Goal: Communication & Community: Answer question/provide support

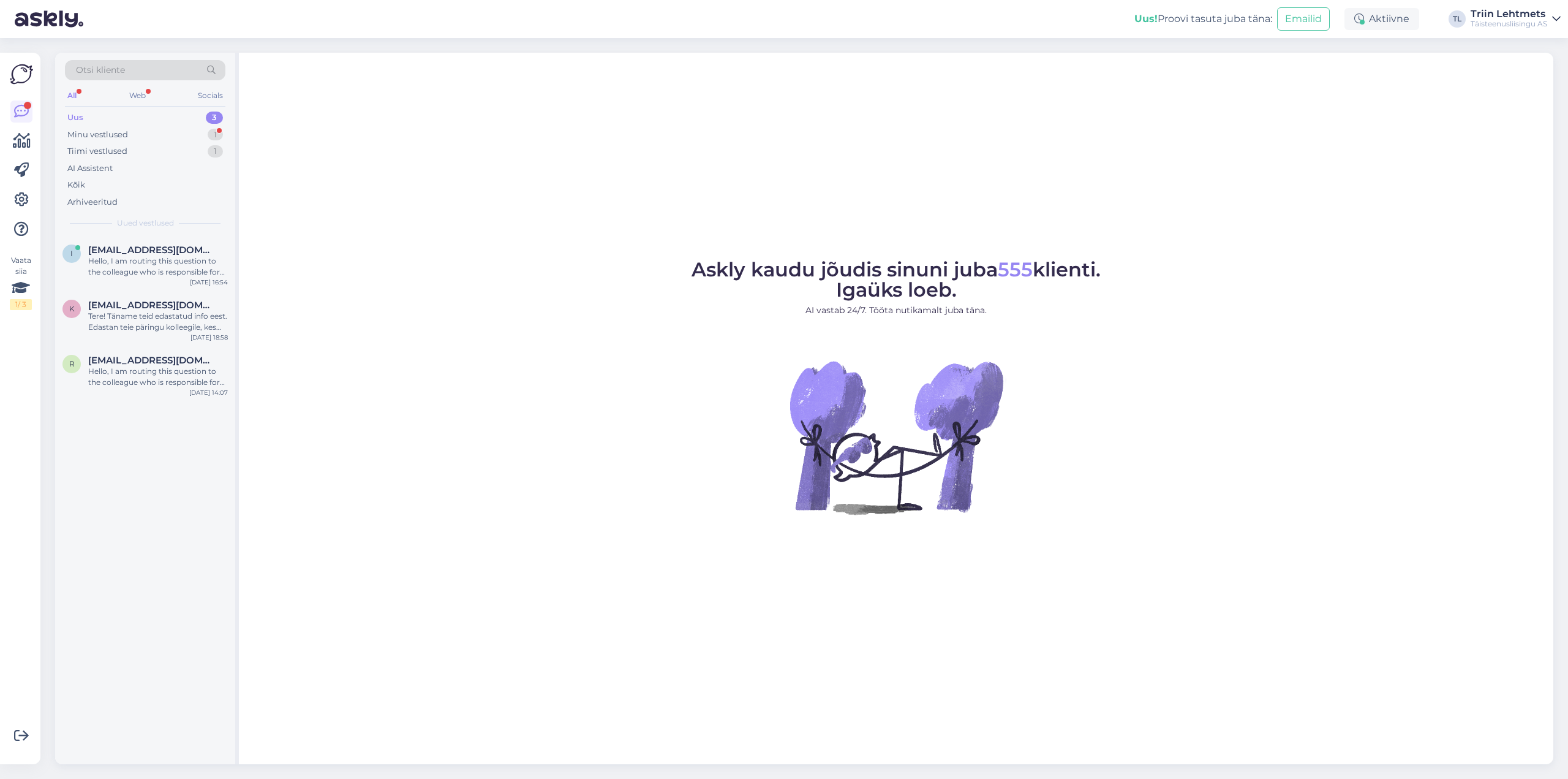
click at [123, 121] on div "Uus 3" at bounding box center [145, 118] width 161 height 17
click at [133, 256] on div "Hello, I am routing this question to the colleague who is responsible for this …" at bounding box center [157, 266] width 140 height 22
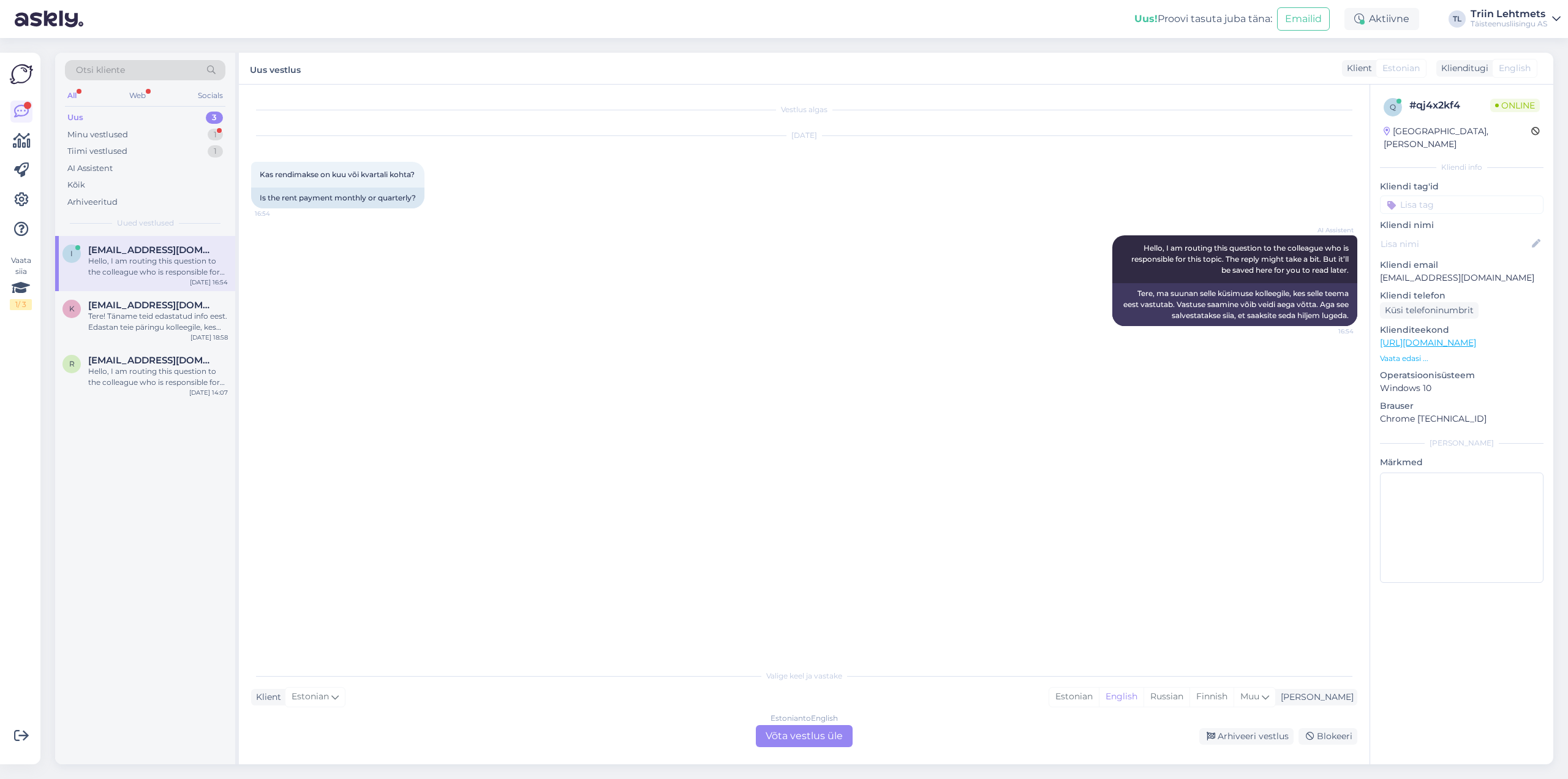
click at [823, 733] on div "Estonian to English Võta vestlus üle" at bounding box center [804, 735] width 97 height 22
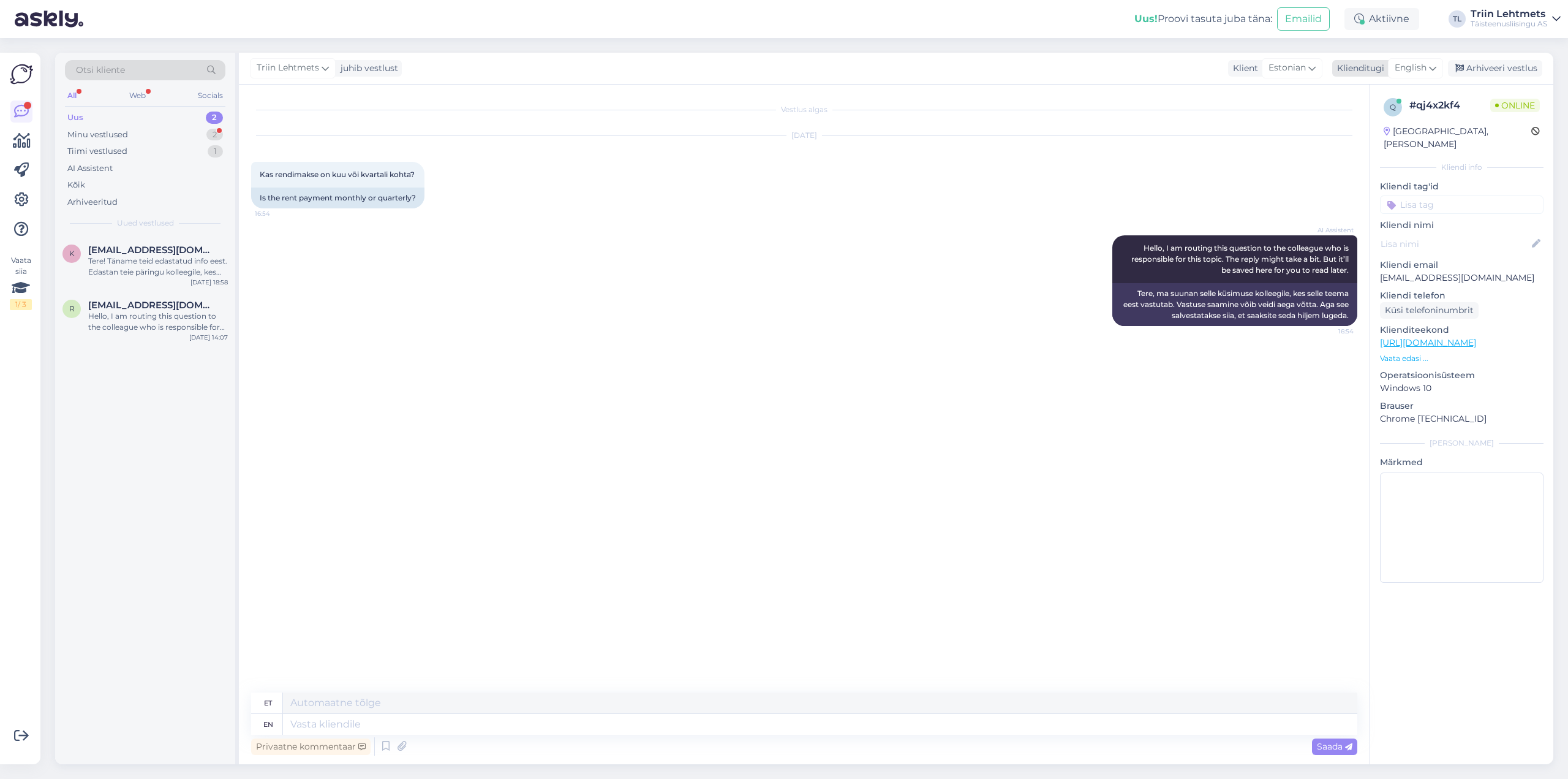
click at [1414, 74] on span "English" at bounding box center [1411, 68] width 31 height 13
type input "est"
click at [1382, 121] on link "Estonian" at bounding box center [1388, 123] width 135 height 20
click at [366, 714] on textarea at bounding box center [804, 721] width 1106 height 26
type textarea "Tere! Me esitame perioodilisi rendimakseid iga kuu 18ndal kuupäeval."
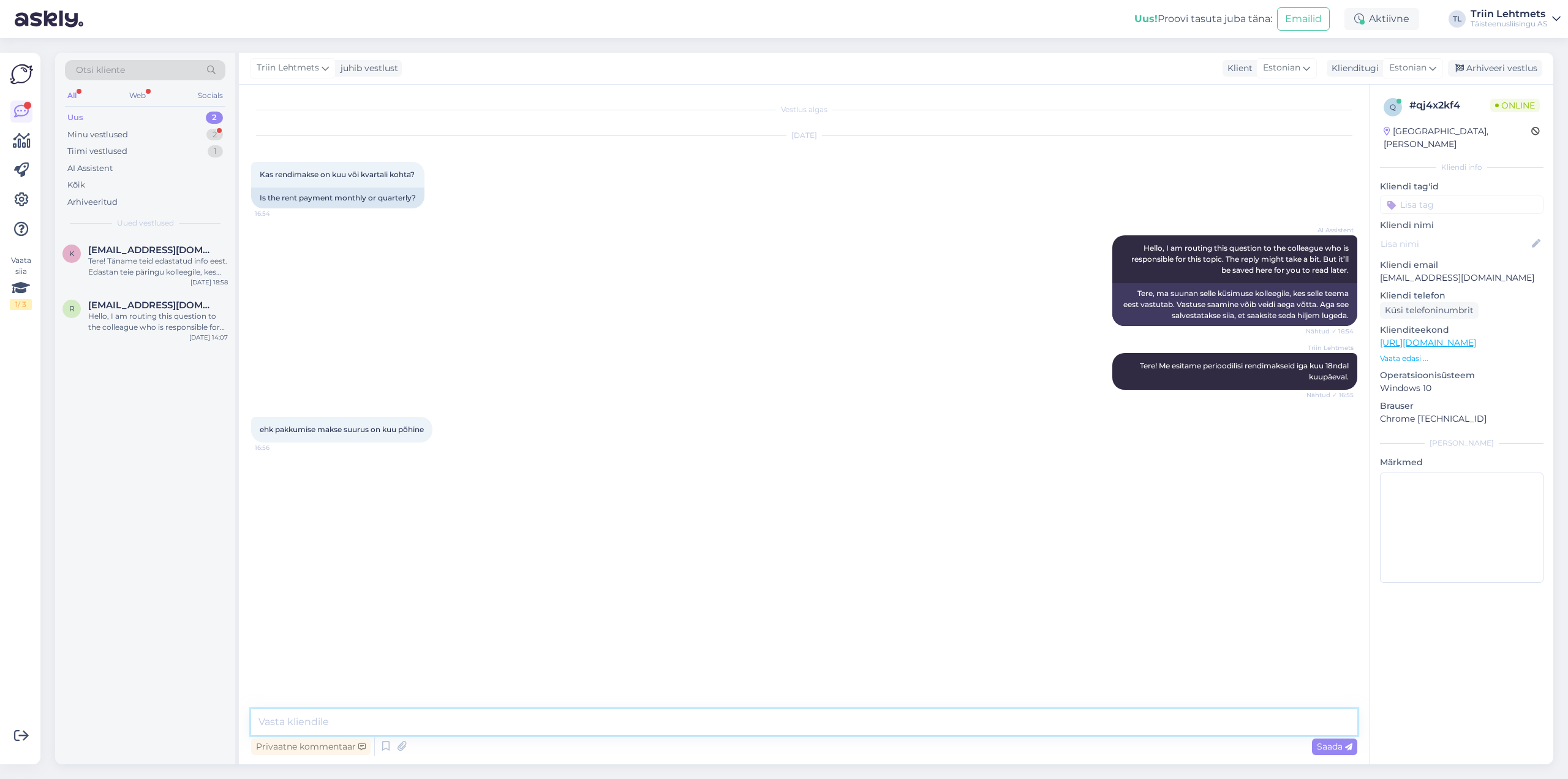
click at [313, 718] on textarea at bounding box center [804, 721] width 1106 height 26
click at [411, 713] on textarea at bounding box center [804, 721] width 1106 height 26
type textarea "Kui ma [PERSON_NAME] küsimusest õigesti aru siis jah, pakkumises on väljatoodud…"
click at [1328, 753] on div "Saada" at bounding box center [1334, 747] width 46 height 17
click at [131, 135] on div "Minu vestlused 2" at bounding box center [145, 134] width 161 height 17
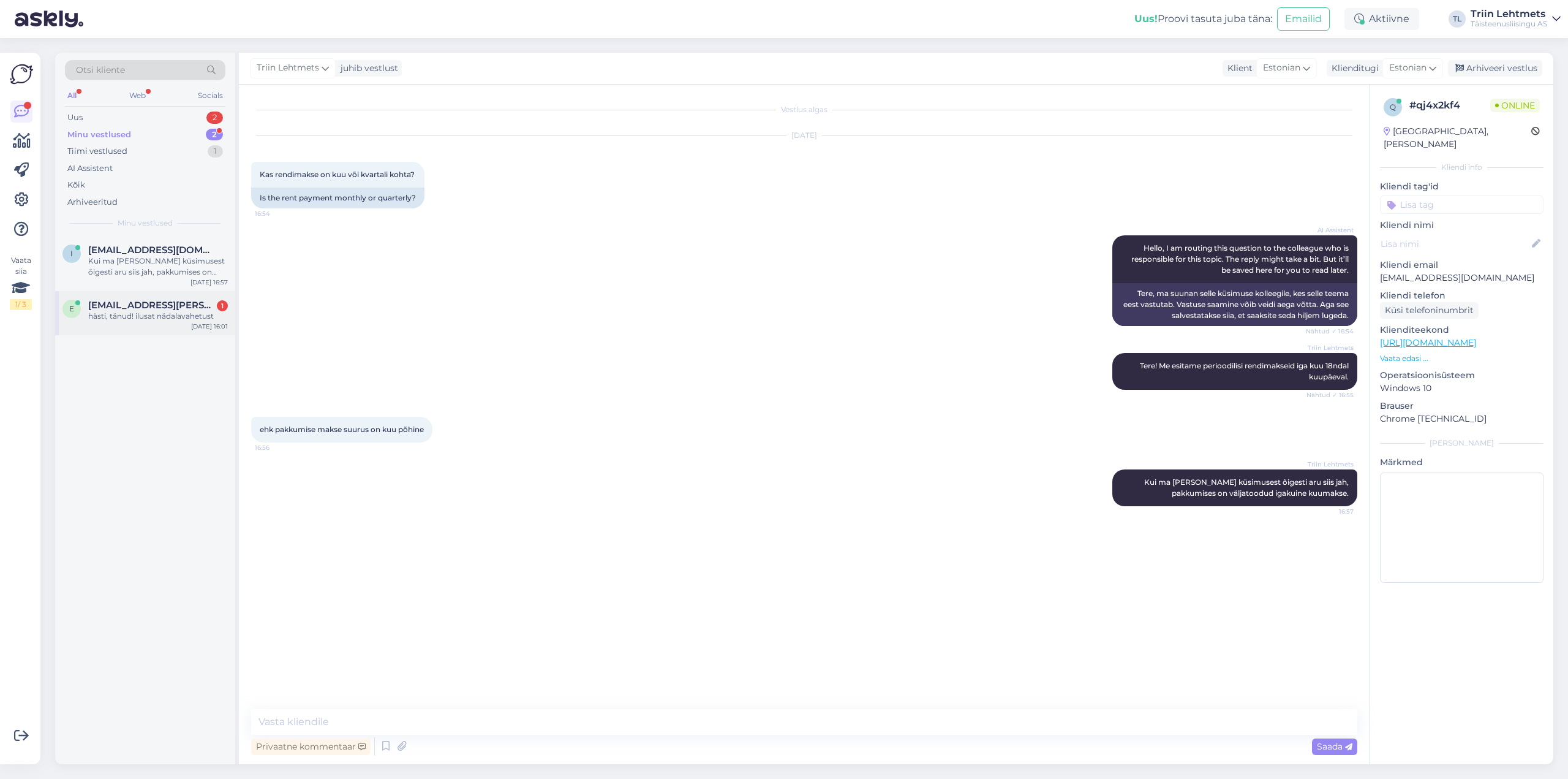
click at [131, 328] on div "e [EMAIL_ADDRESS][PERSON_NAME][PERSON_NAME][DOMAIN_NAME] 1 hästi, tänud! ilusat…" at bounding box center [145, 312] width 180 height 44
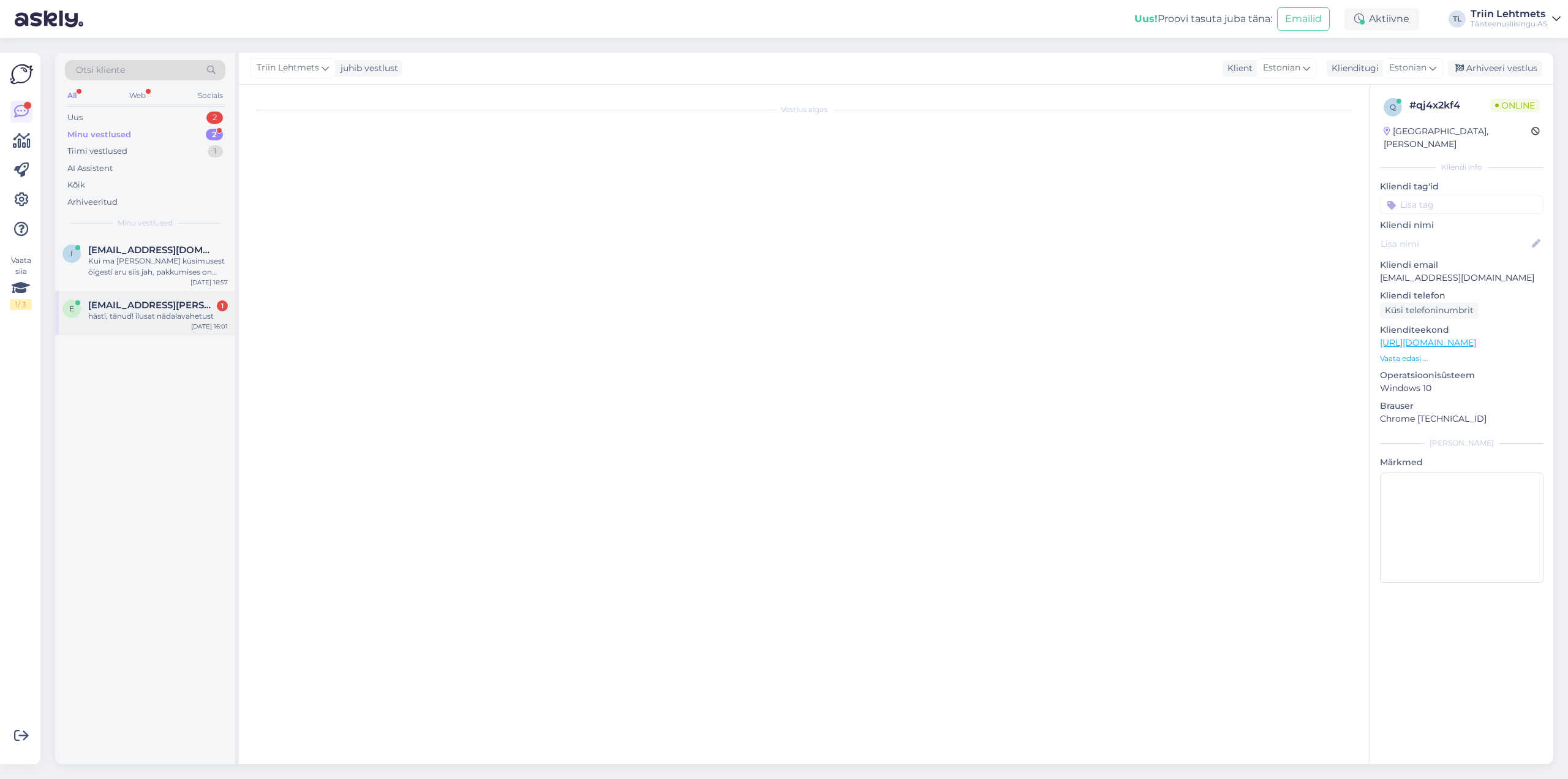
scroll to position [225, 0]
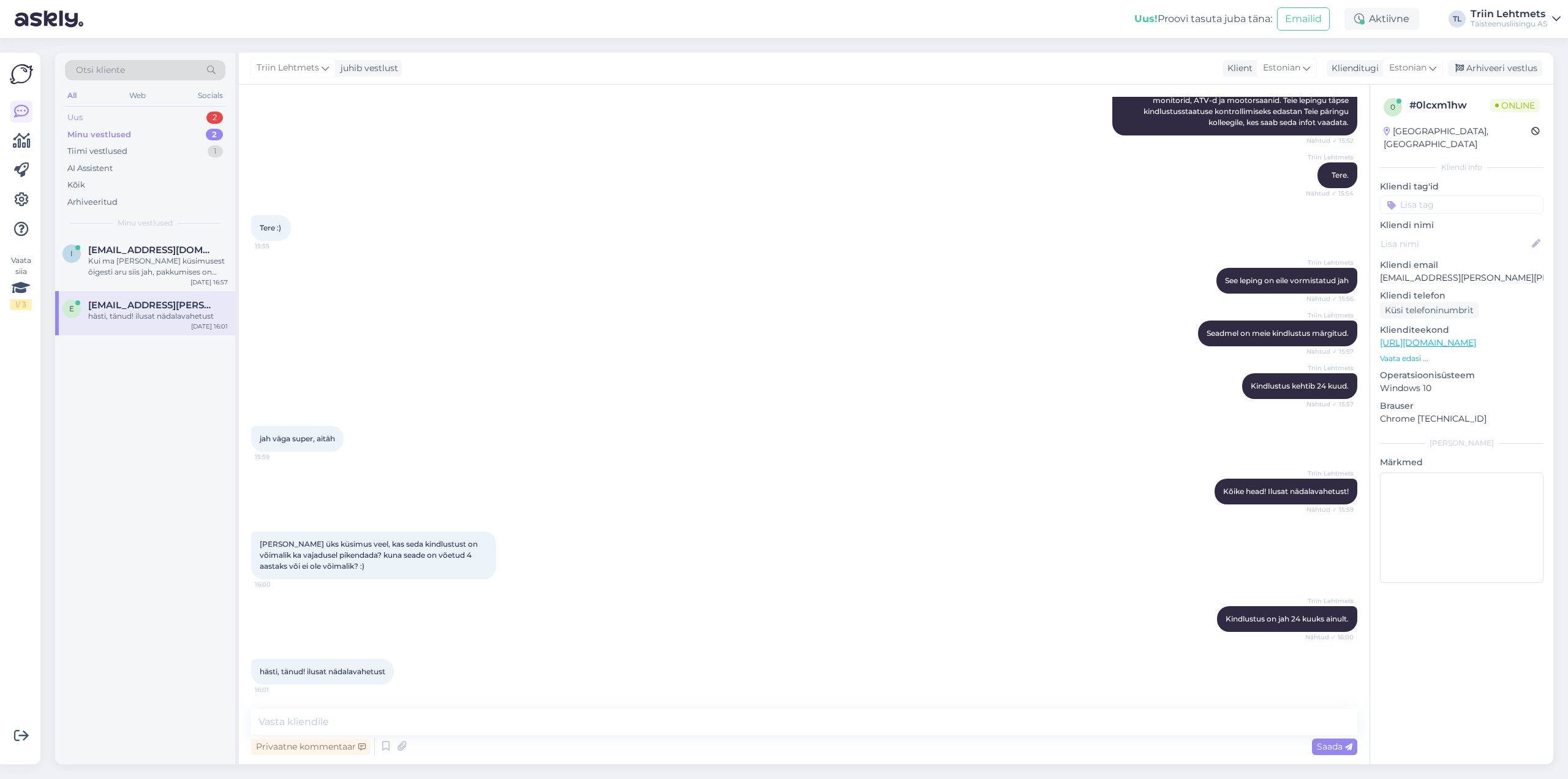
click at [110, 121] on div "Uus 2" at bounding box center [145, 118] width 161 height 17
click at [156, 263] on div "Tere! Täname teid edastatud info eest. Edastan teie päringu kolleegile, kes vaa…" at bounding box center [157, 266] width 140 height 22
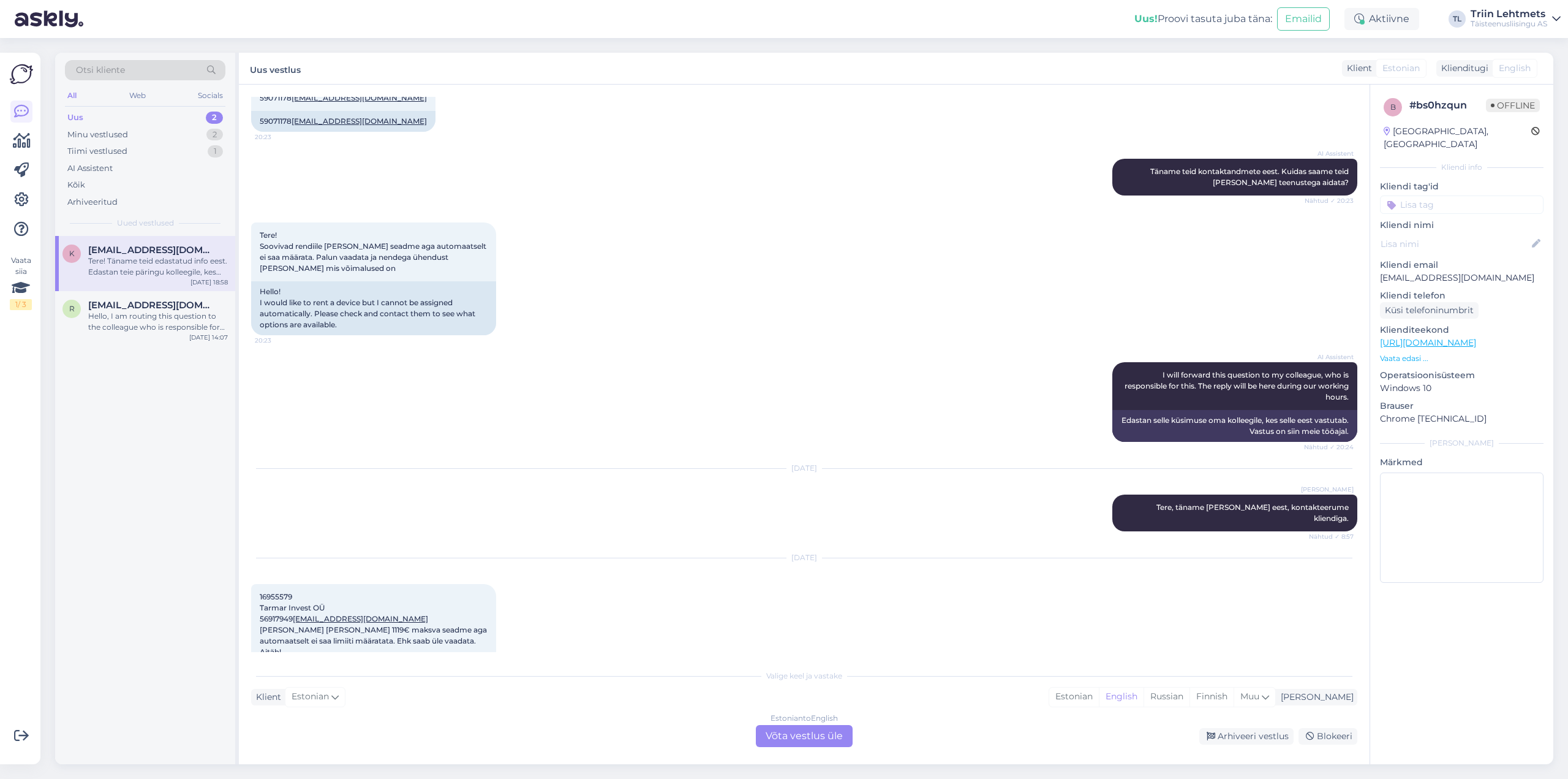
scroll to position [468, 0]
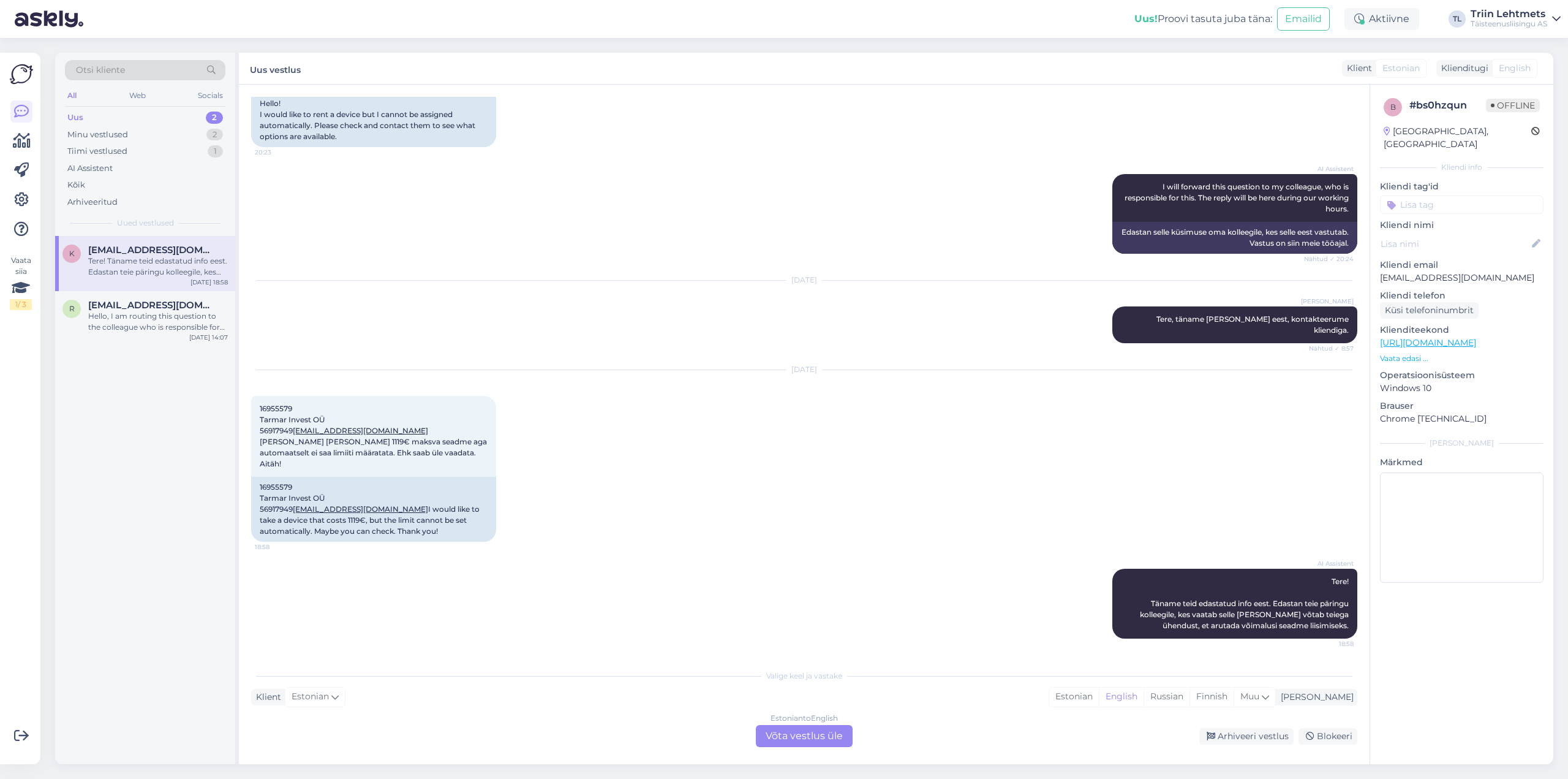
click at [104, 121] on div "Uus 2" at bounding box center [145, 118] width 161 height 17
click at [116, 134] on div "Minu vestlused" at bounding box center [97, 134] width 60 height 12
click at [135, 254] on span "[EMAIL_ADDRESS][DOMAIN_NAME]" at bounding box center [152, 249] width 128 height 11
